Goal: Task Accomplishment & Management: Use online tool/utility

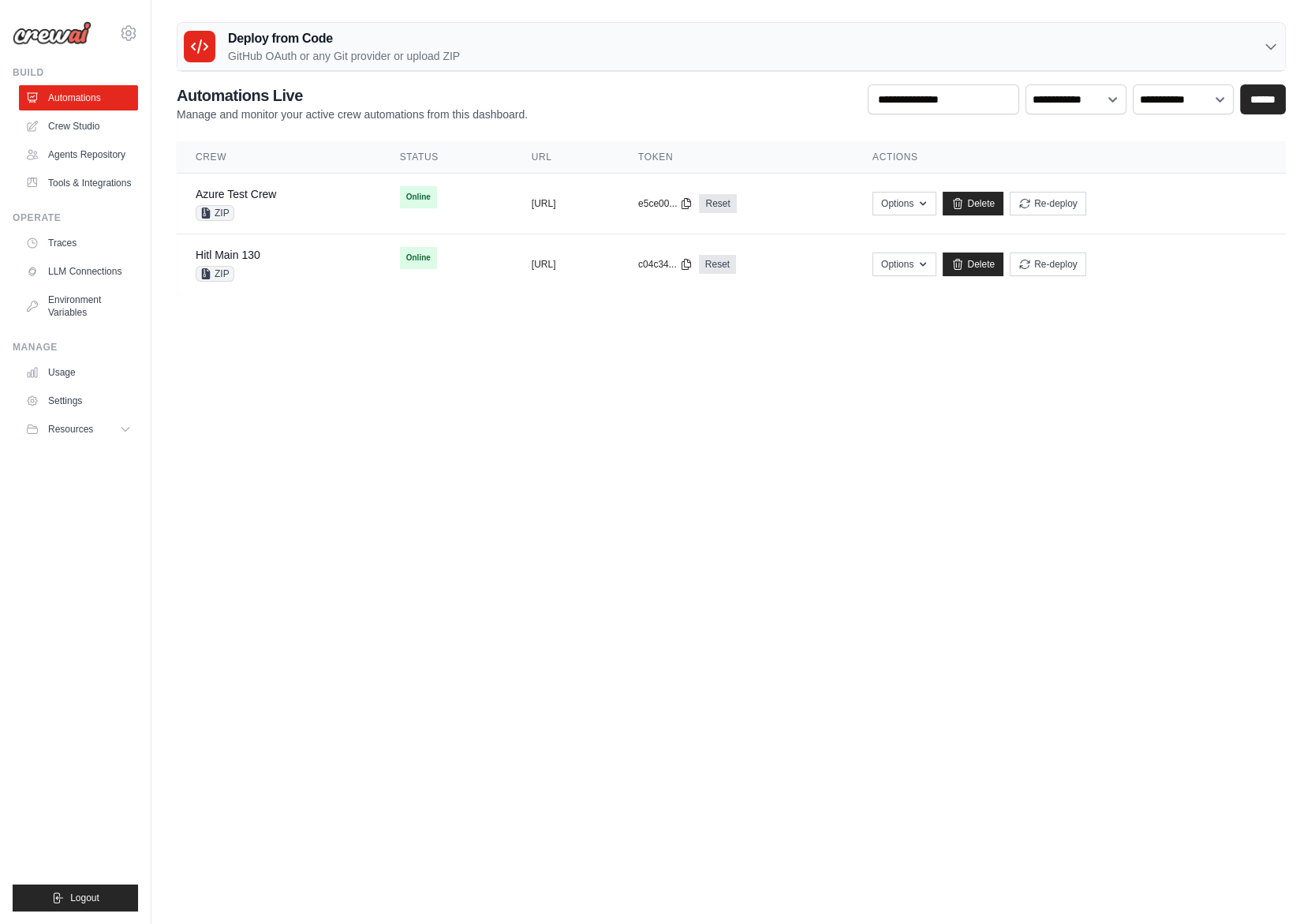
click at [371, 25] on div "Deploy from Code GitHub OAuth or any Git provider or upload ZIP" at bounding box center [730, 47] width 1108 height 48
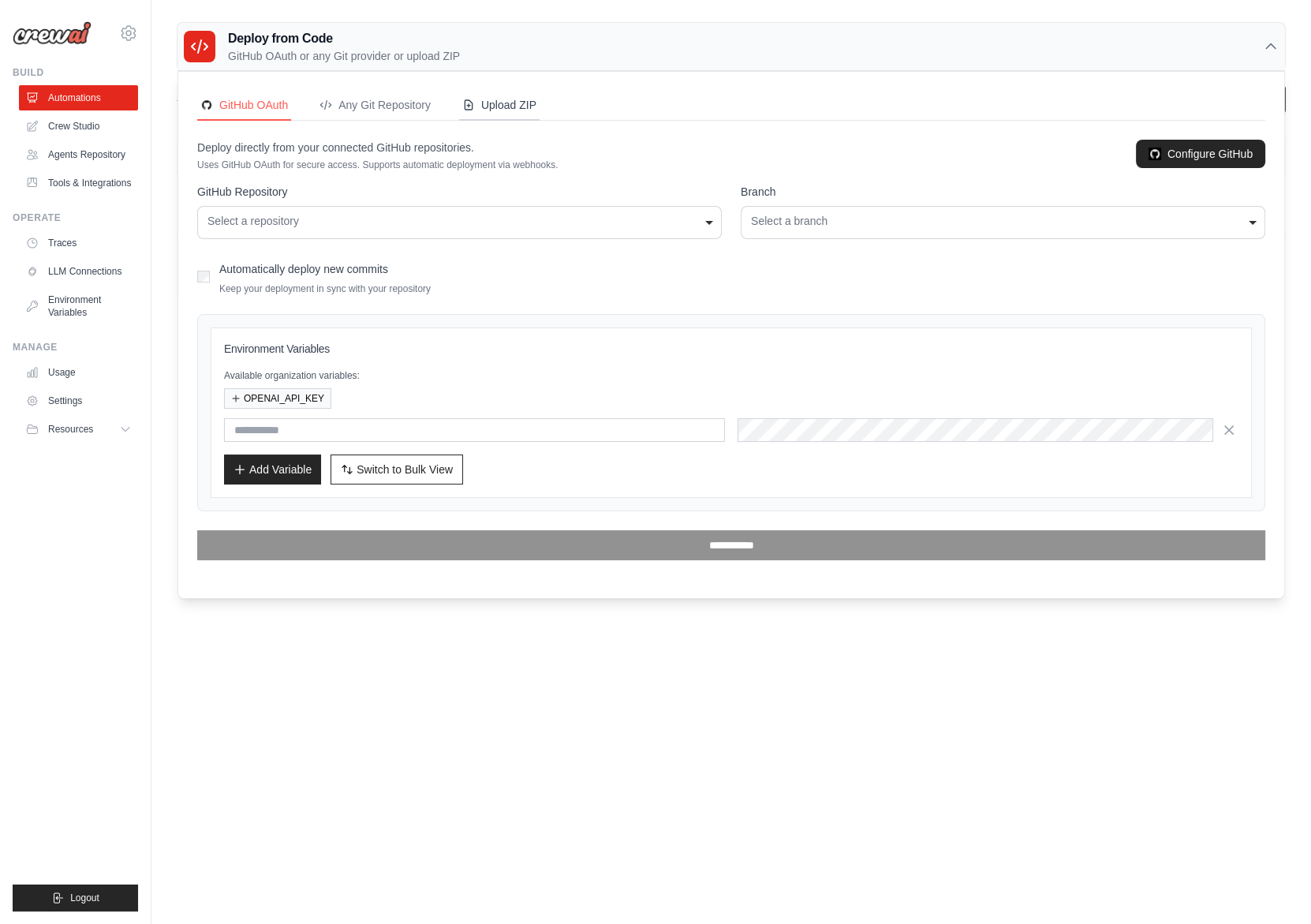
click at [515, 110] on div "Upload ZIP" at bounding box center [499, 104] width 74 height 15
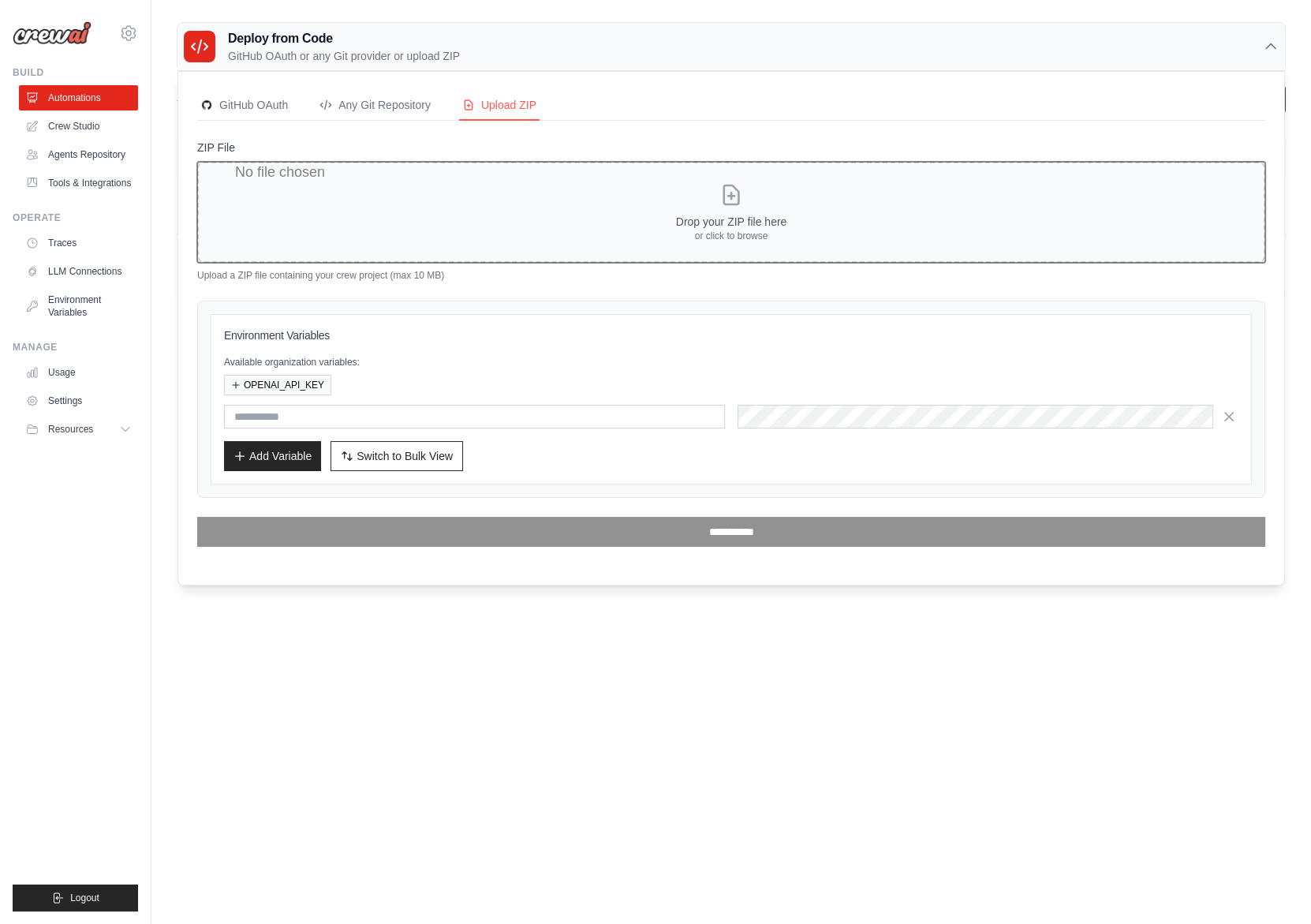
click at [650, 235] on input "ZIP File" at bounding box center [731, 212] width 1068 height 101
type input "**********"
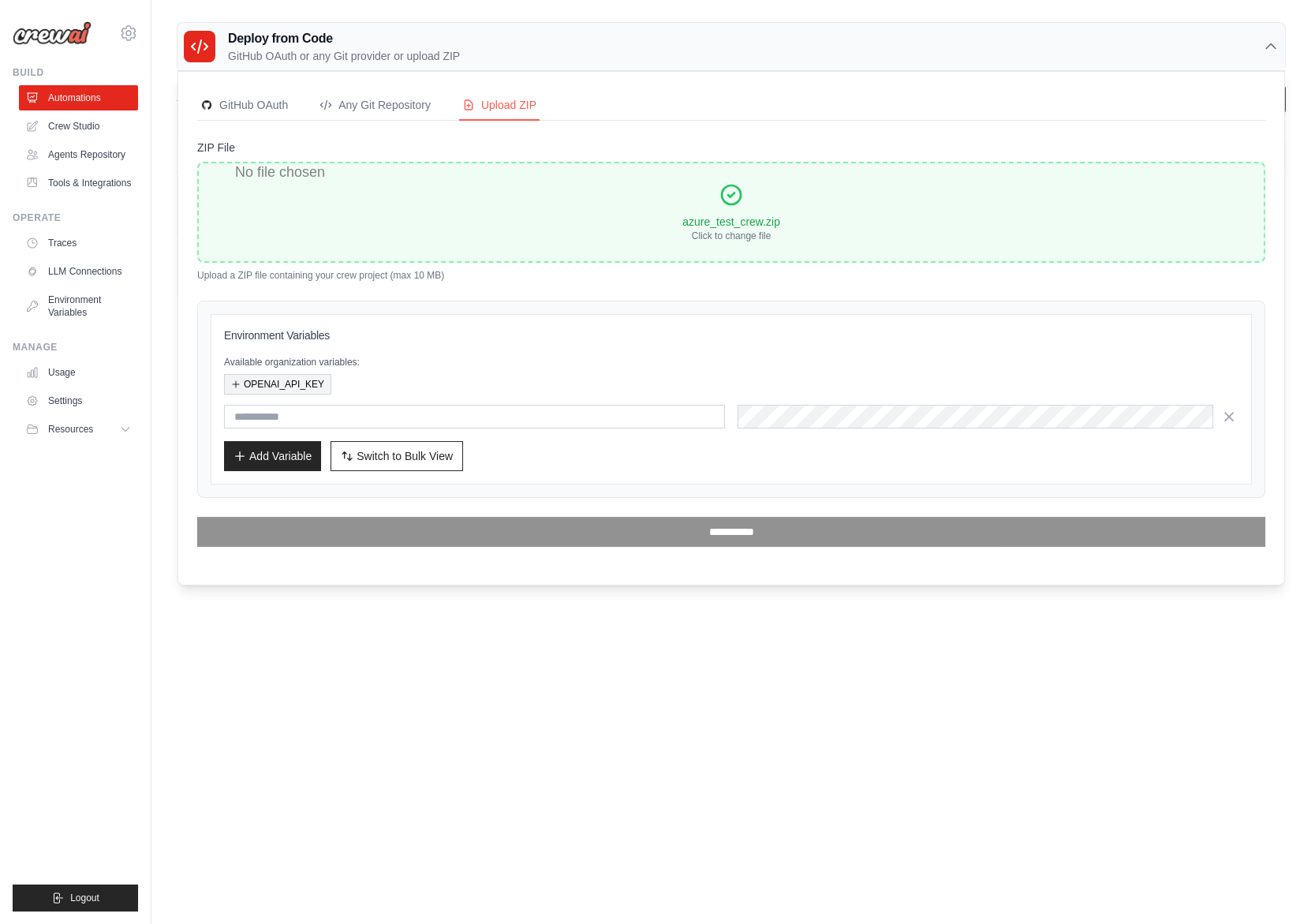
click at [238, 383] on icon "button" at bounding box center [236, 384] width 7 height 7
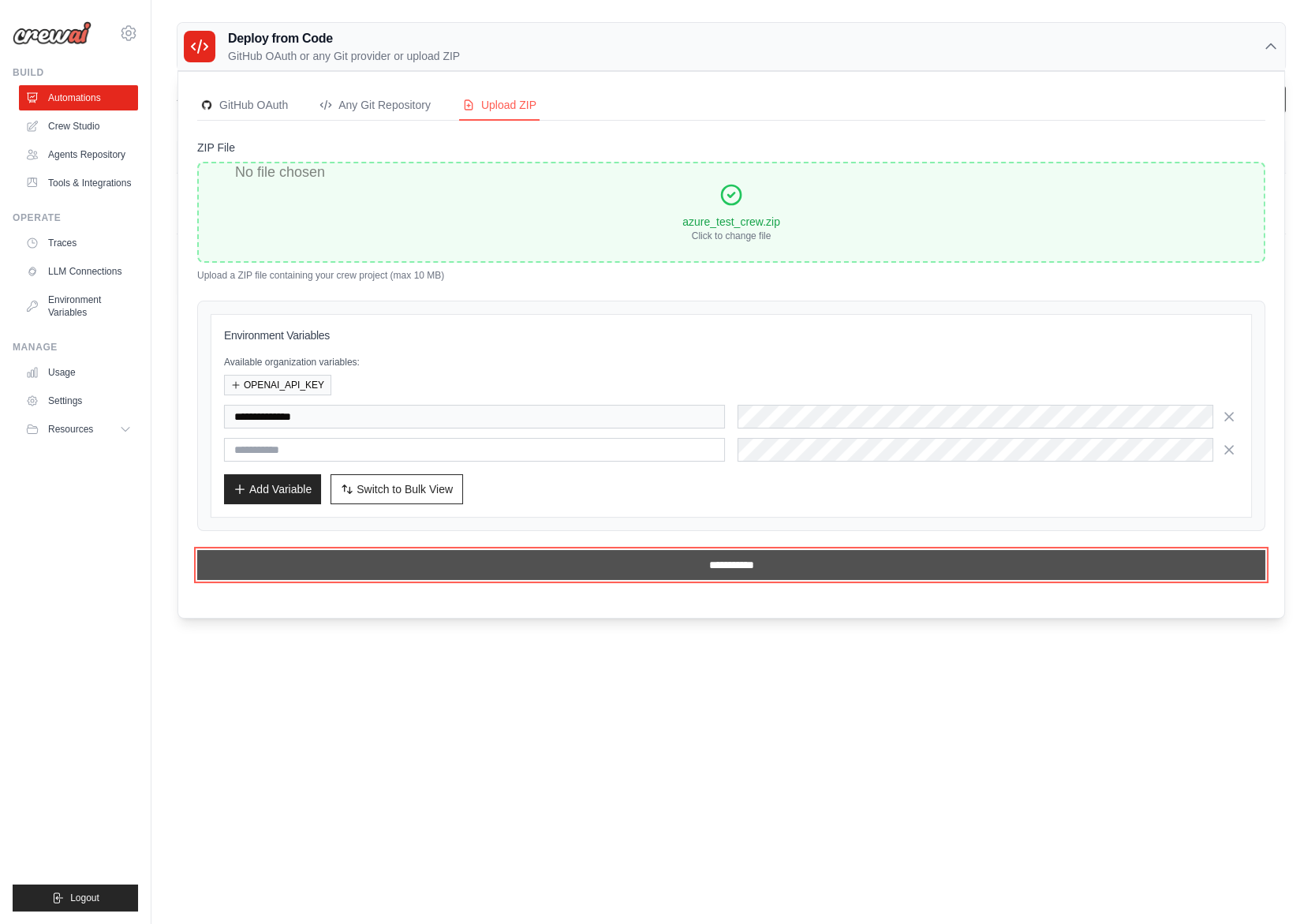
click at [691, 575] on input "**********" at bounding box center [731, 564] width 1068 height 30
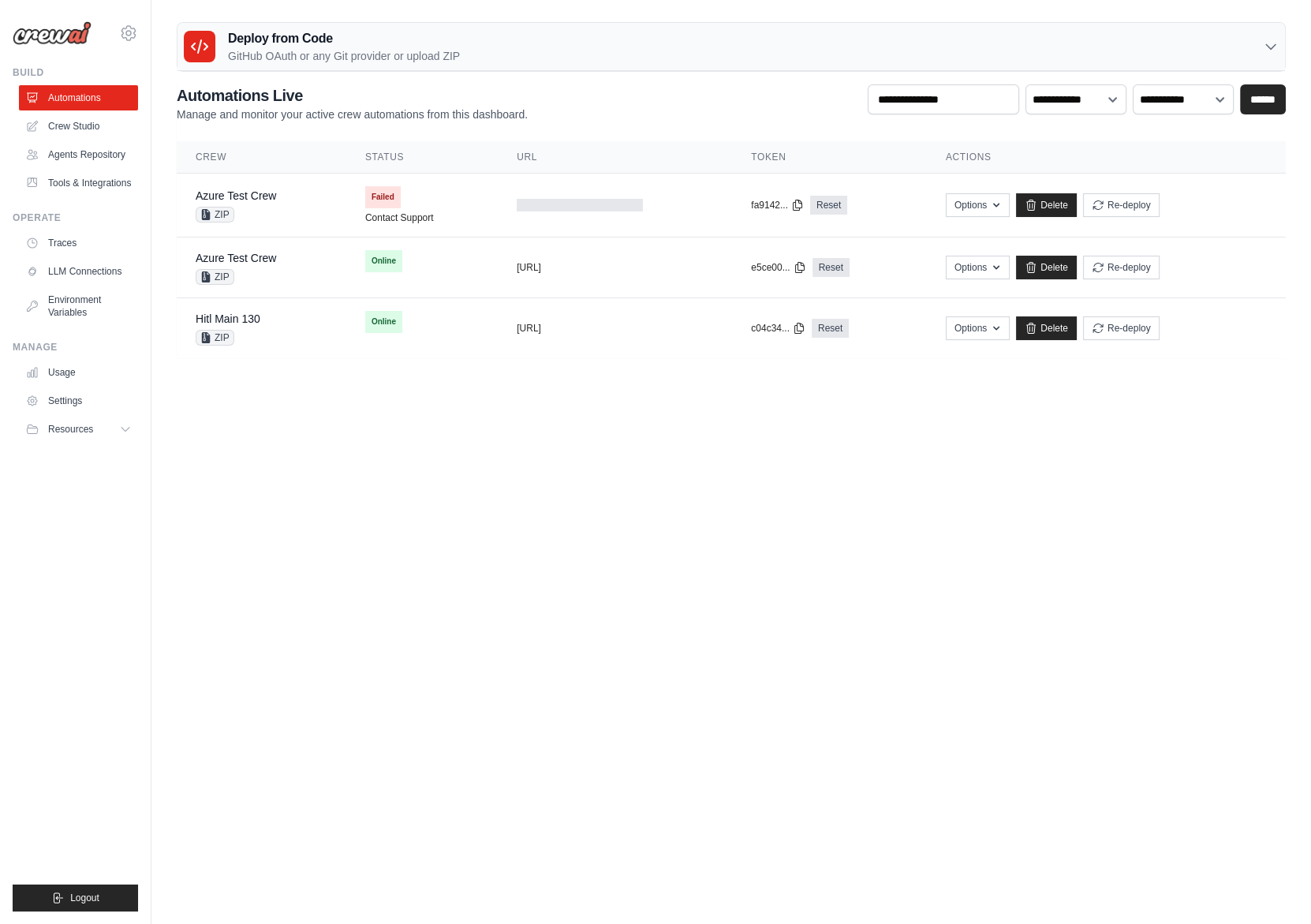
click at [434, 426] on body "joao.coimbra@crewai.com Organization from gui@crewai.com JR Org" at bounding box center [655, 462] width 1311 height 924
click at [1060, 212] on link "Delete" at bounding box center [1046, 205] width 61 height 23
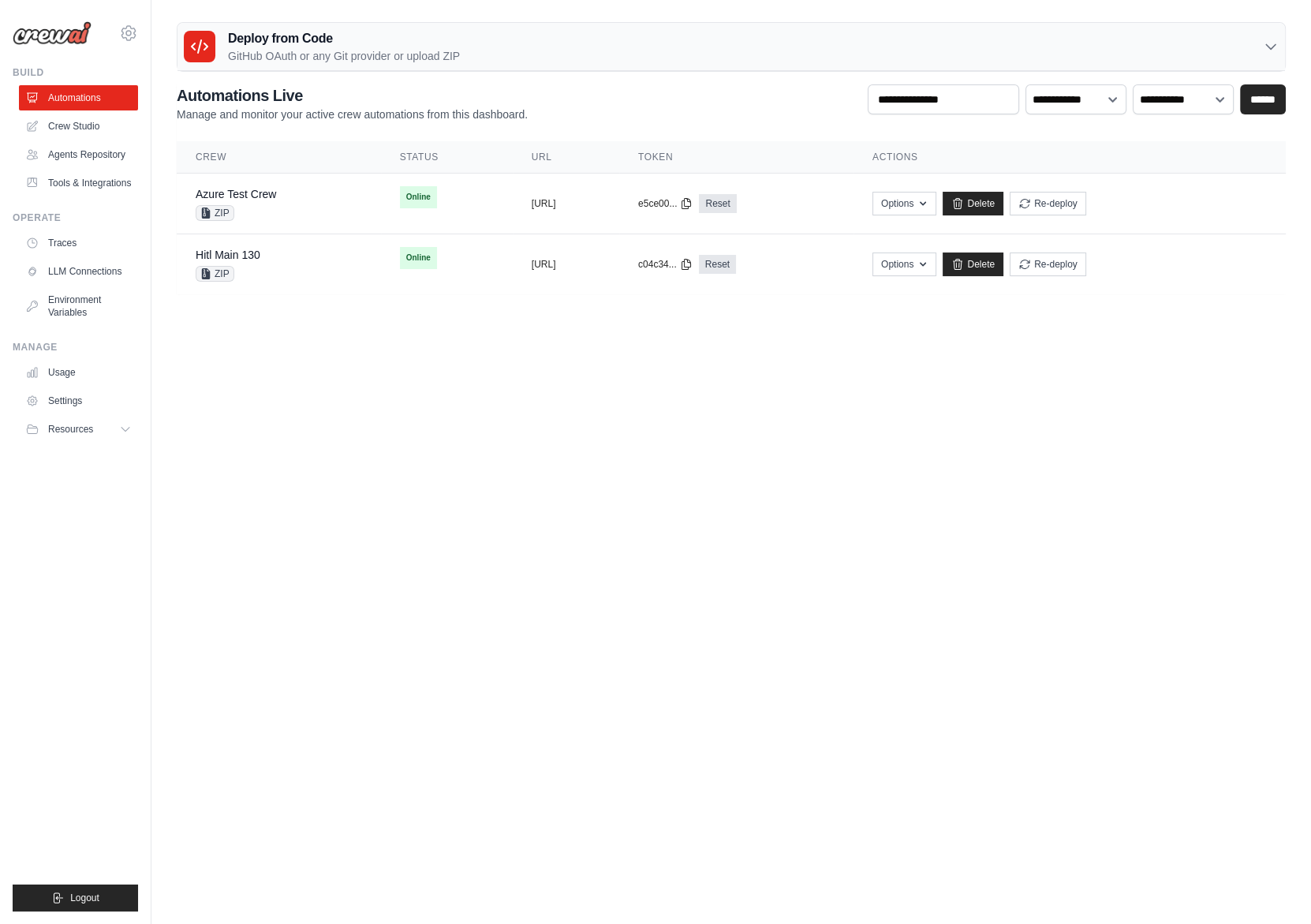
click at [612, 540] on body "joao.coimbra@crewai.com Organization from gui@crewai.com JR Org" at bounding box center [655, 462] width 1311 height 924
click at [682, 785] on body "joao.coimbra@crewai.com Organization from gui@crewai.com JR Org" at bounding box center [655, 462] width 1311 height 924
click at [407, 41] on h3 "Deploy from Code" at bounding box center [344, 39] width 232 height 19
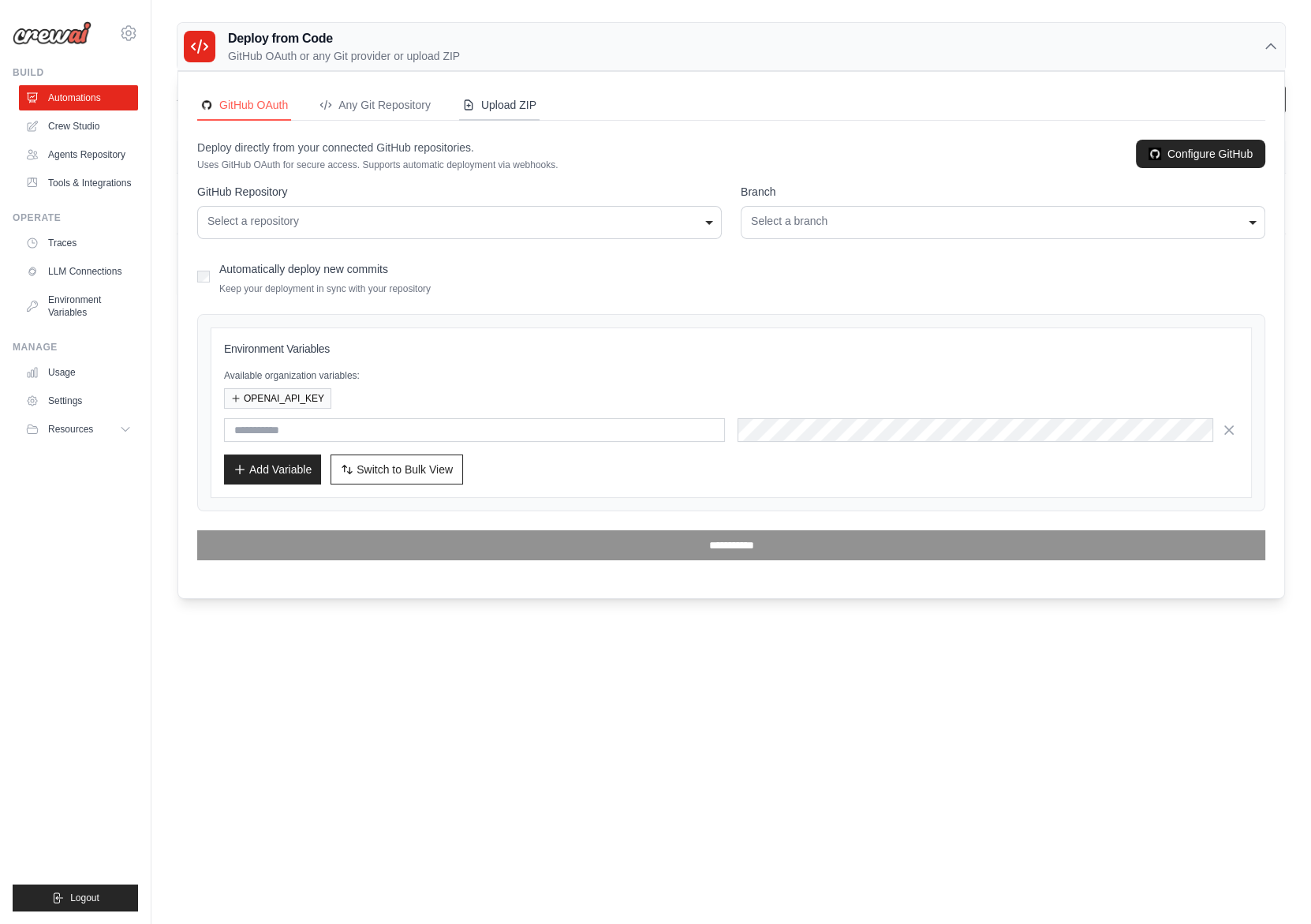
click at [492, 109] on div "Upload ZIP" at bounding box center [499, 104] width 74 height 15
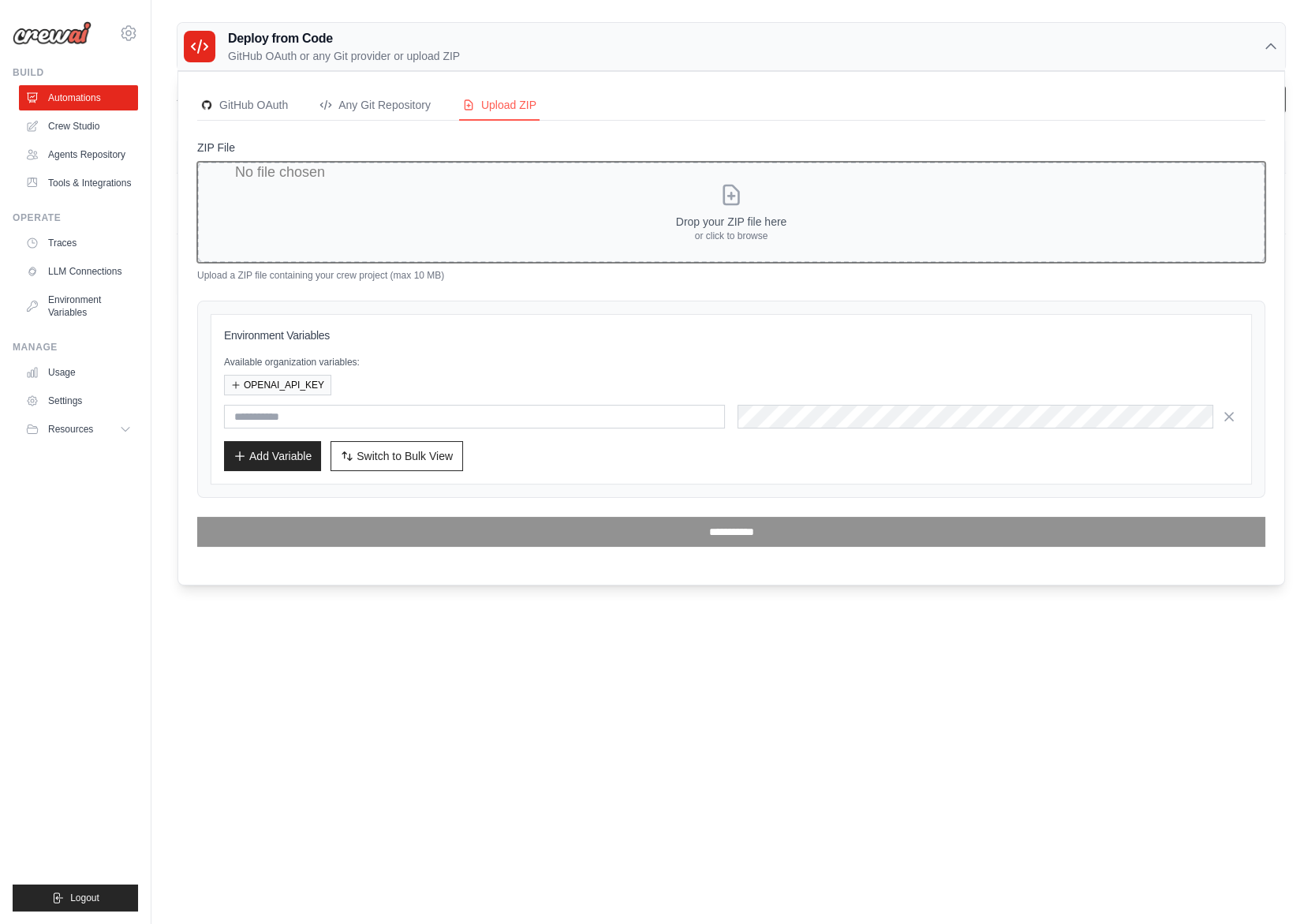
click at [425, 208] on input "ZIP File" at bounding box center [731, 212] width 1068 height 101
type input "**********"
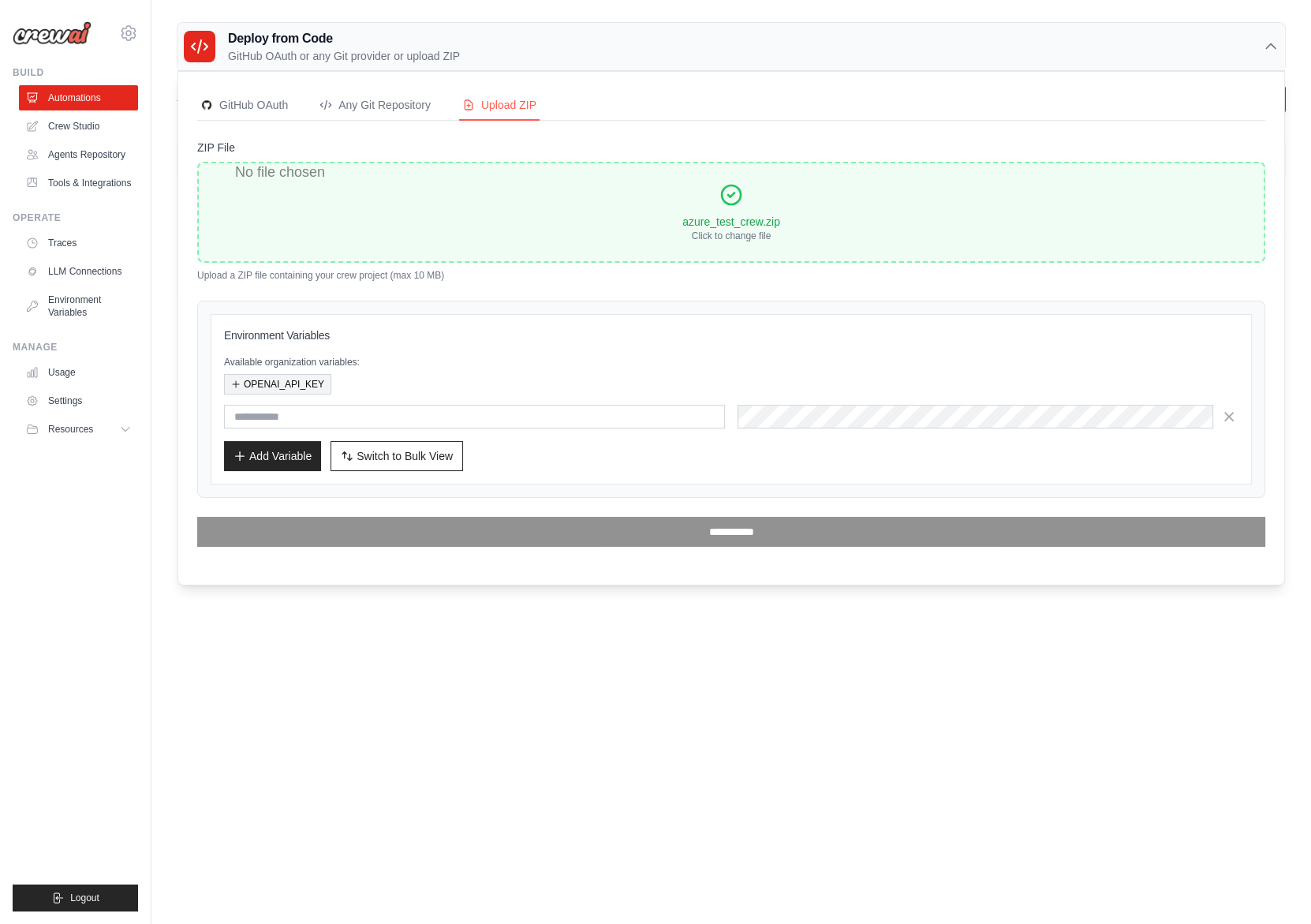
click at [228, 382] on button "OPENAI_API_KEY" at bounding box center [278, 384] width 107 height 20
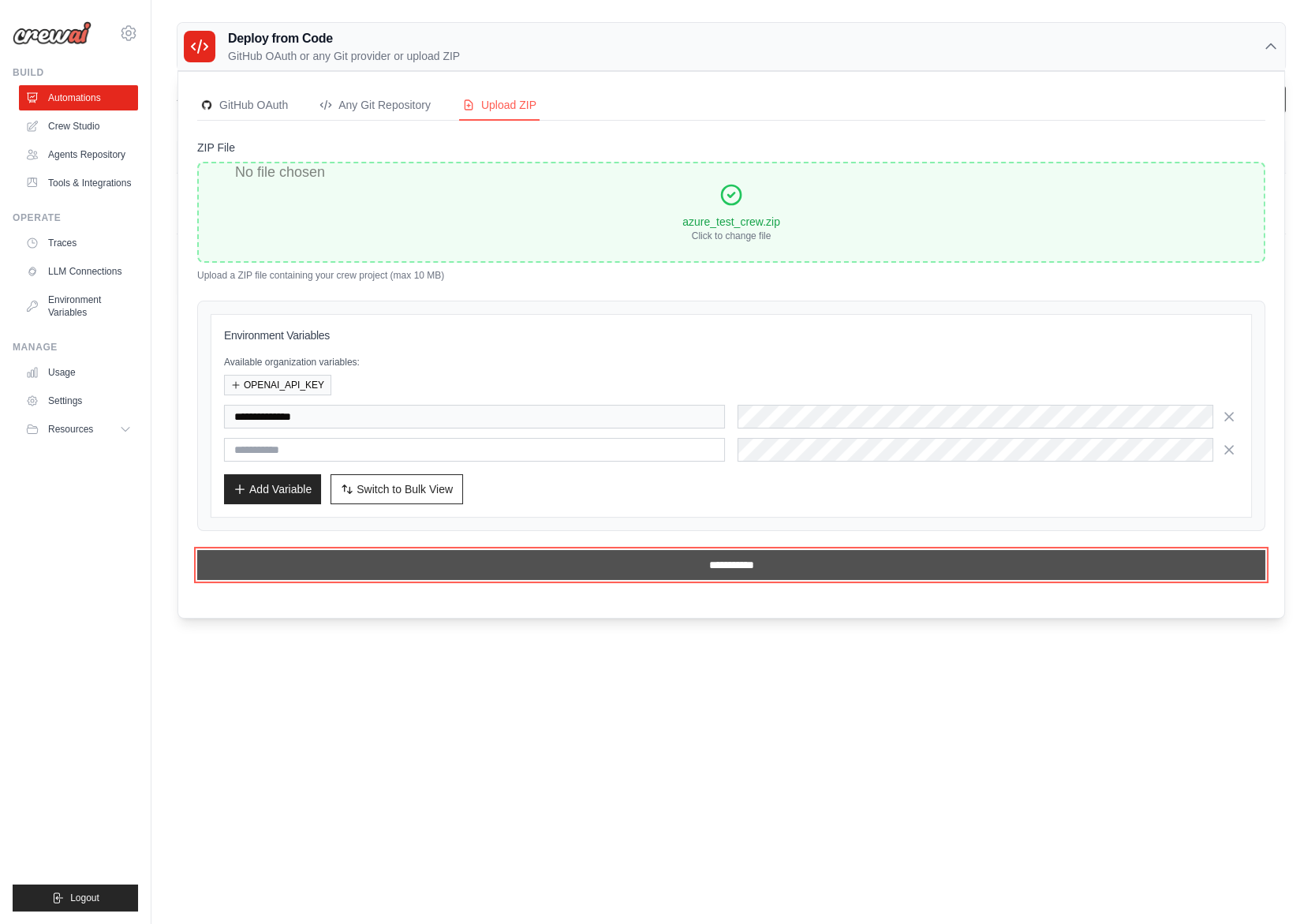
click at [737, 568] on input "**********" at bounding box center [731, 564] width 1068 height 30
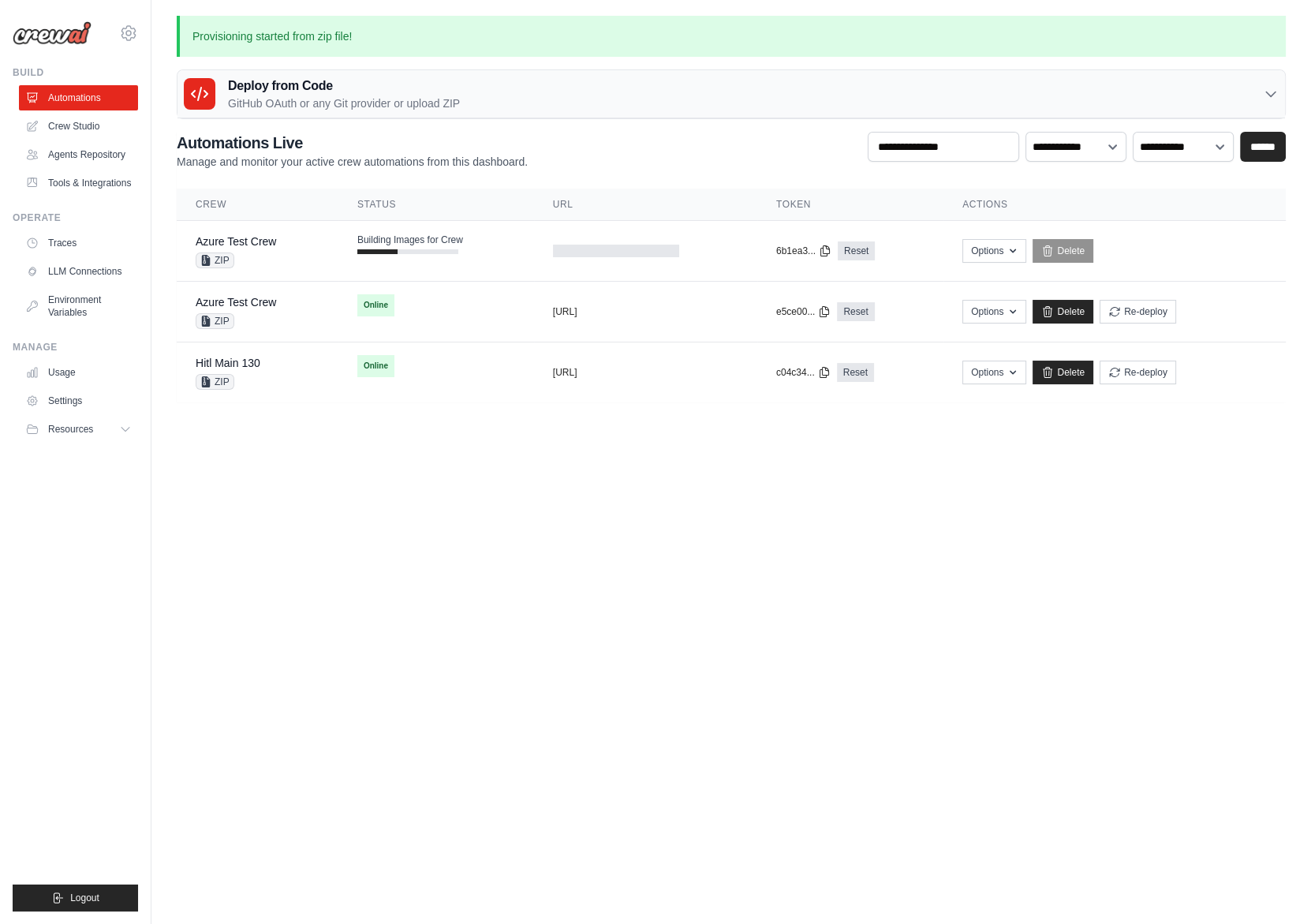
click at [661, 518] on body "joao.coimbra@crewai.com Organization from gui@crewai.com JR Org" at bounding box center [655, 462] width 1311 height 924
click at [625, 614] on body "joao.coimbra@crewai.com Organization from gui@crewai.com JR Org" at bounding box center [655, 462] width 1311 height 924
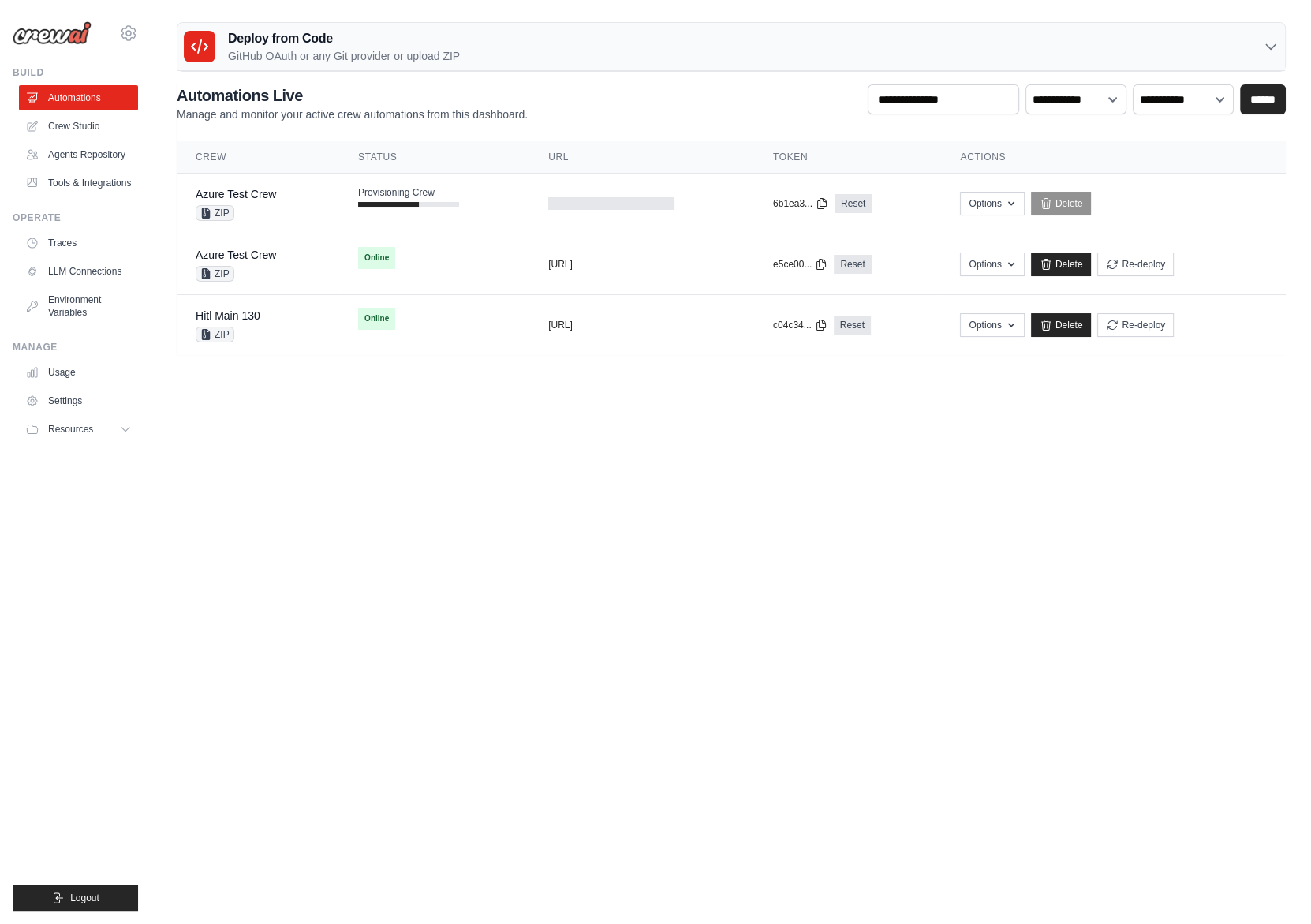
click at [746, 525] on body "[EMAIL_ADDRESS][DOMAIN_NAME] Organization from [EMAIL_ADDRESS][DOMAIN_NAME] JR …" at bounding box center [655, 462] width 1311 height 924
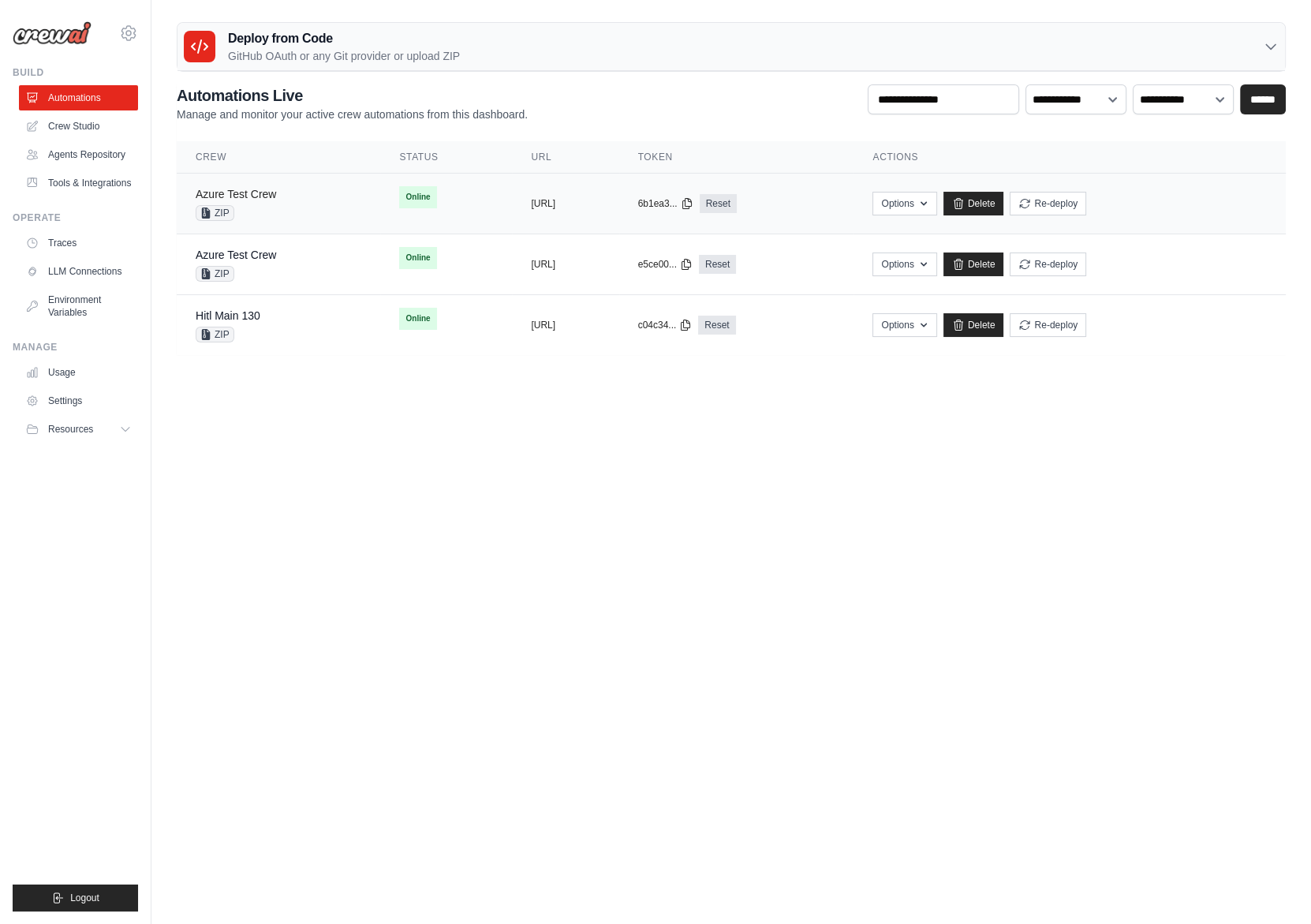
click at [256, 197] on link "Azure Test Crew" at bounding box center [235, 194] width 80 height 13
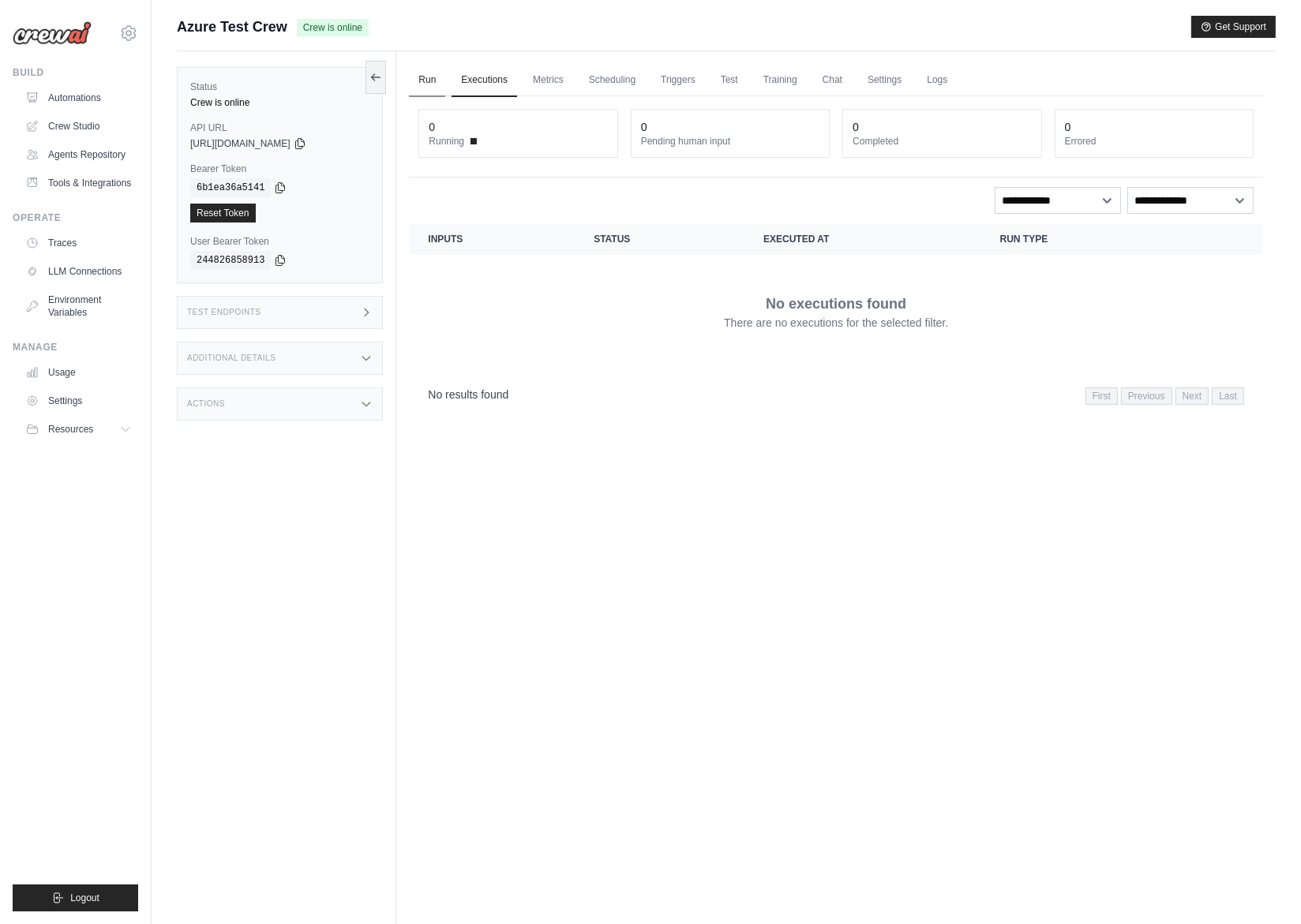
click at [428, 83] on link "Run" at bounding box center [427, 80] width 37 height 33
